Goal: Information Seeking & Learning: Find specific fact

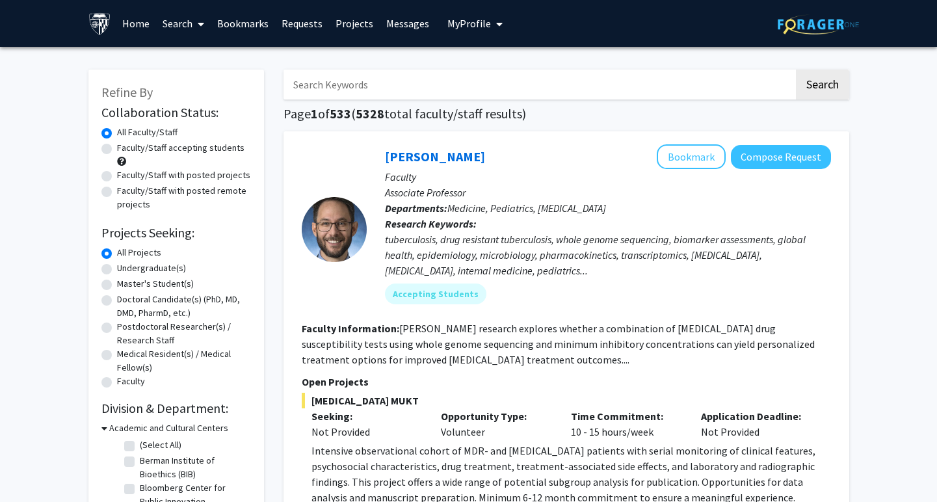
click at [389, 21] on link "Messages" at bounding box center [408, 24] width 56 height 46
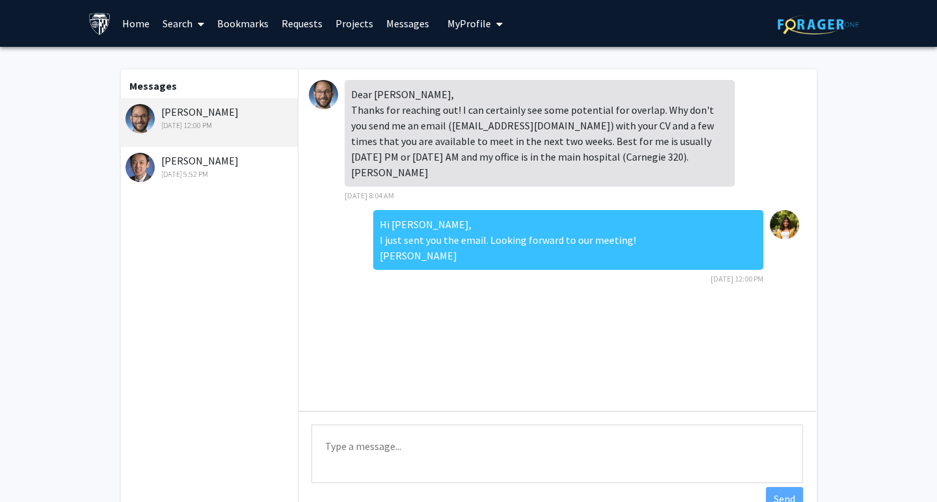
click at [301, 26] on link "Requests" at bounding box center [302, 24] width 54 height 46
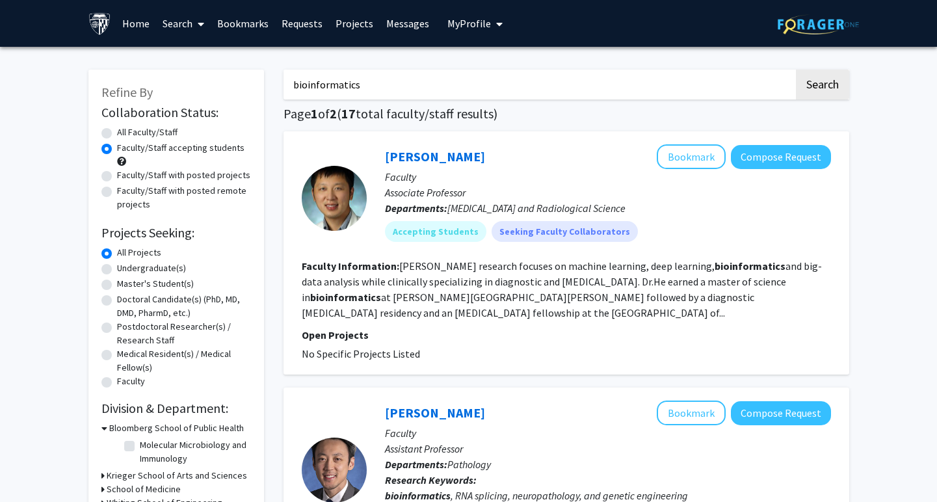
type input "b"
paste input "Velculescu"
type input "Velculescu"
click at [796, 70] on button "Search" at bounding box center [822, 85] width 53 height 30
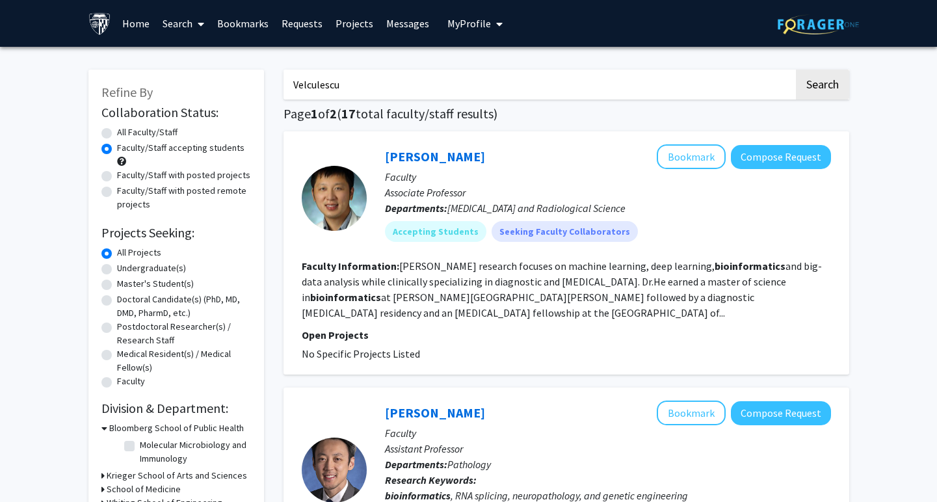
radio input "true"
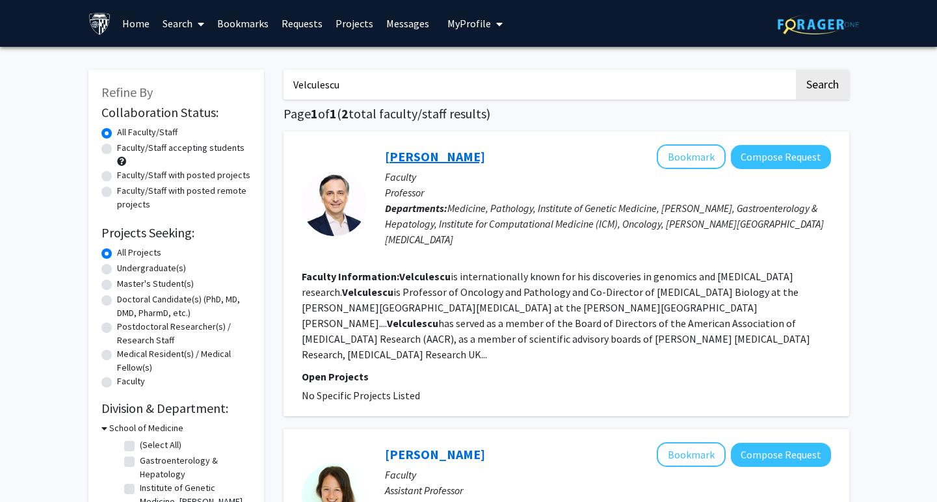
click at [417, 156] on link "[PERSON_NAME]" at bounding box center [435, 156] width 100 height 16
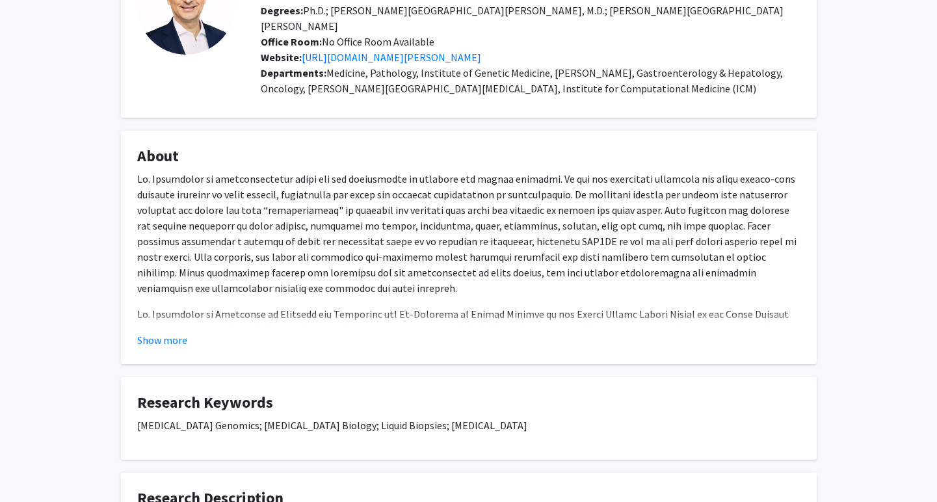
scroll to position [117, 0]
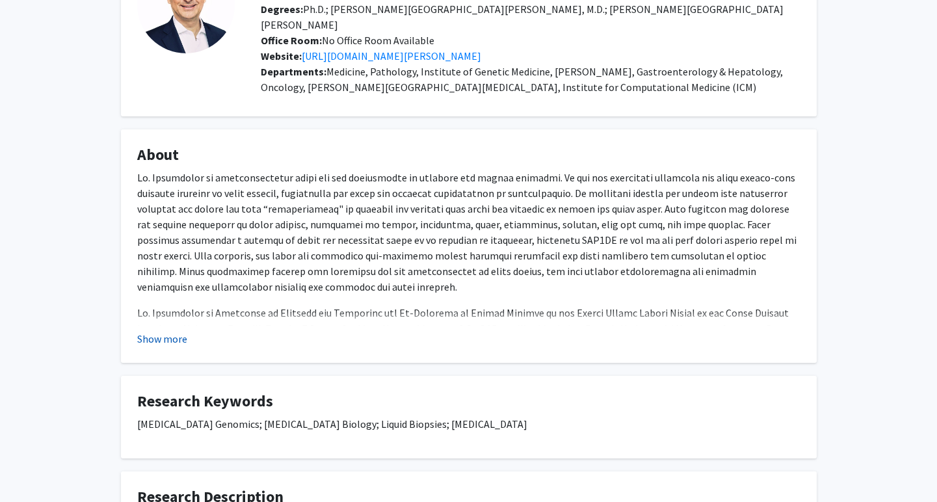
click at [183, 331] on button "Show more" at bounding box center [162, 339] width 50 height 16
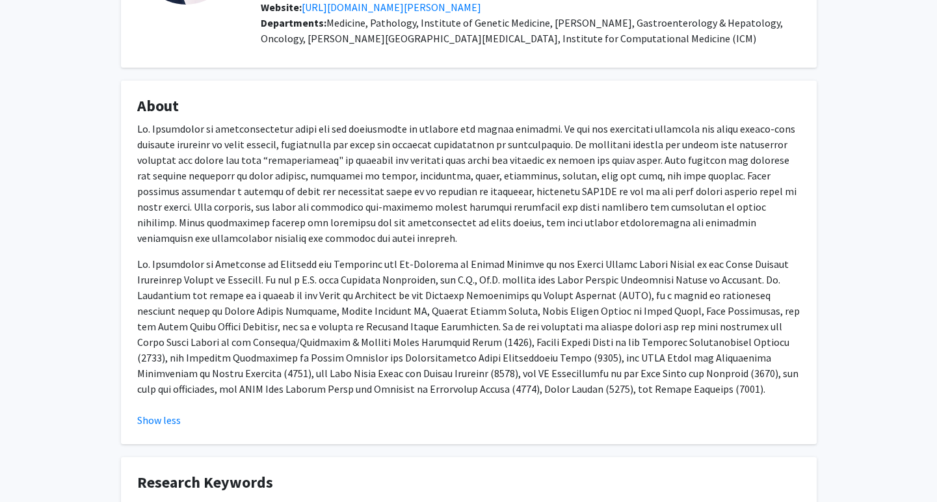
scroll to position [0, 0]
